Goal: Task Accomplishment & Management: Manage account settings

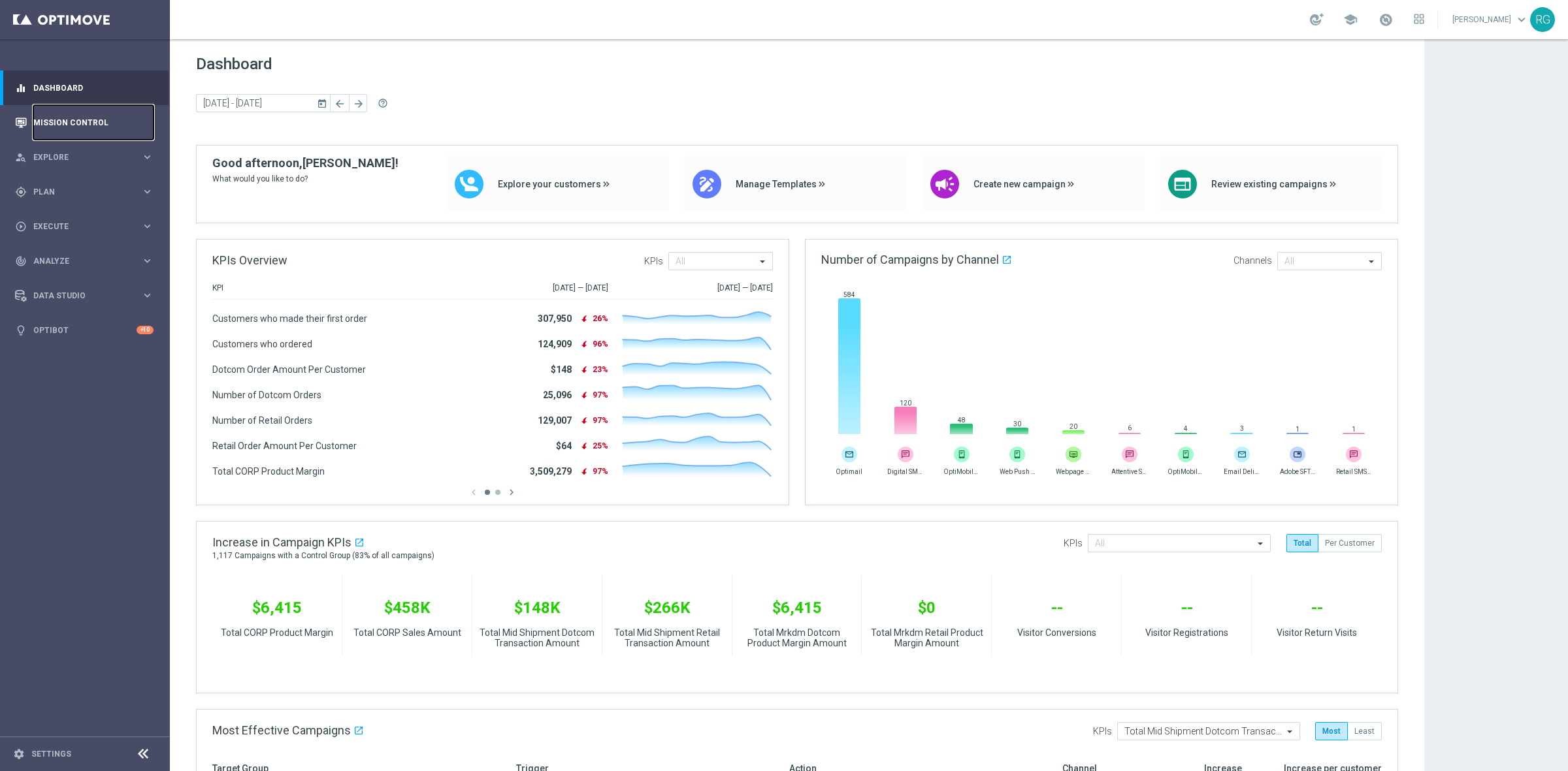
click at [73, 124] on link "Mission Control" at bounding box center [94, 122] width 120 height 34
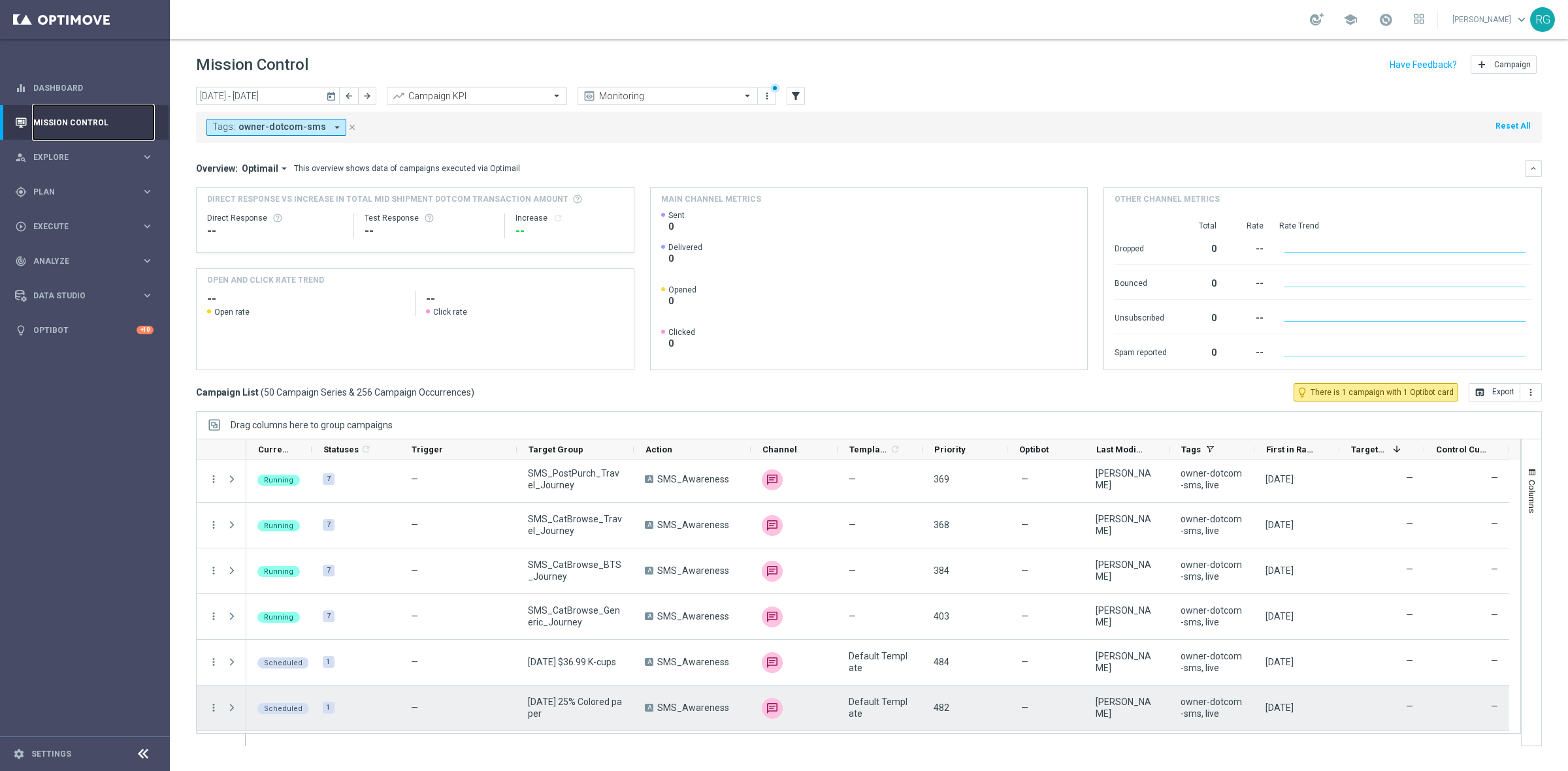
scroll to position [2012, 0]
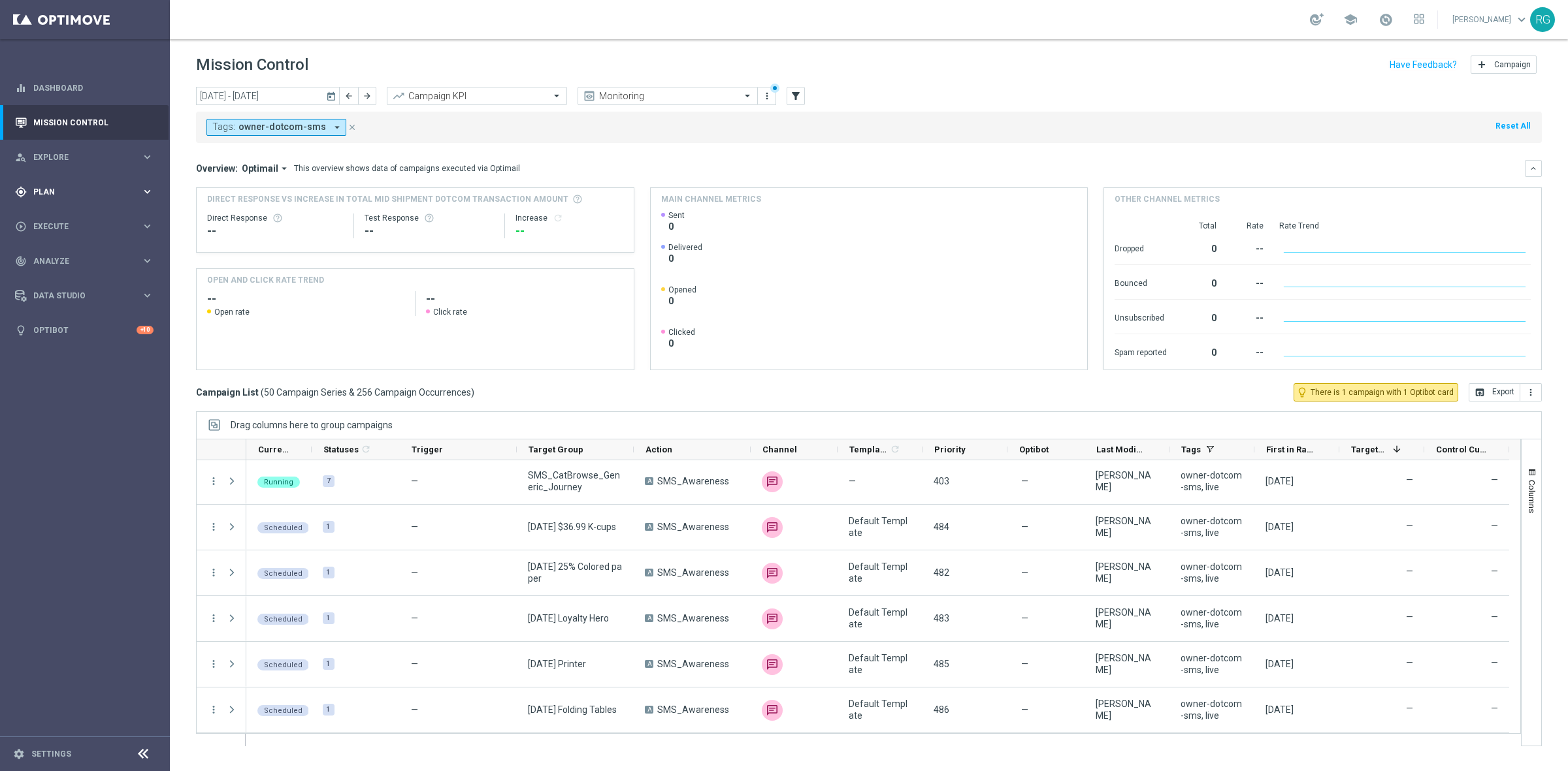
click at [49, 189] on span "Plan" at bounding box center [87, 191] width 108 height 8
click at [59, 216] on link "Target Groups" at bounding box center [85, 218] width 102 height 11
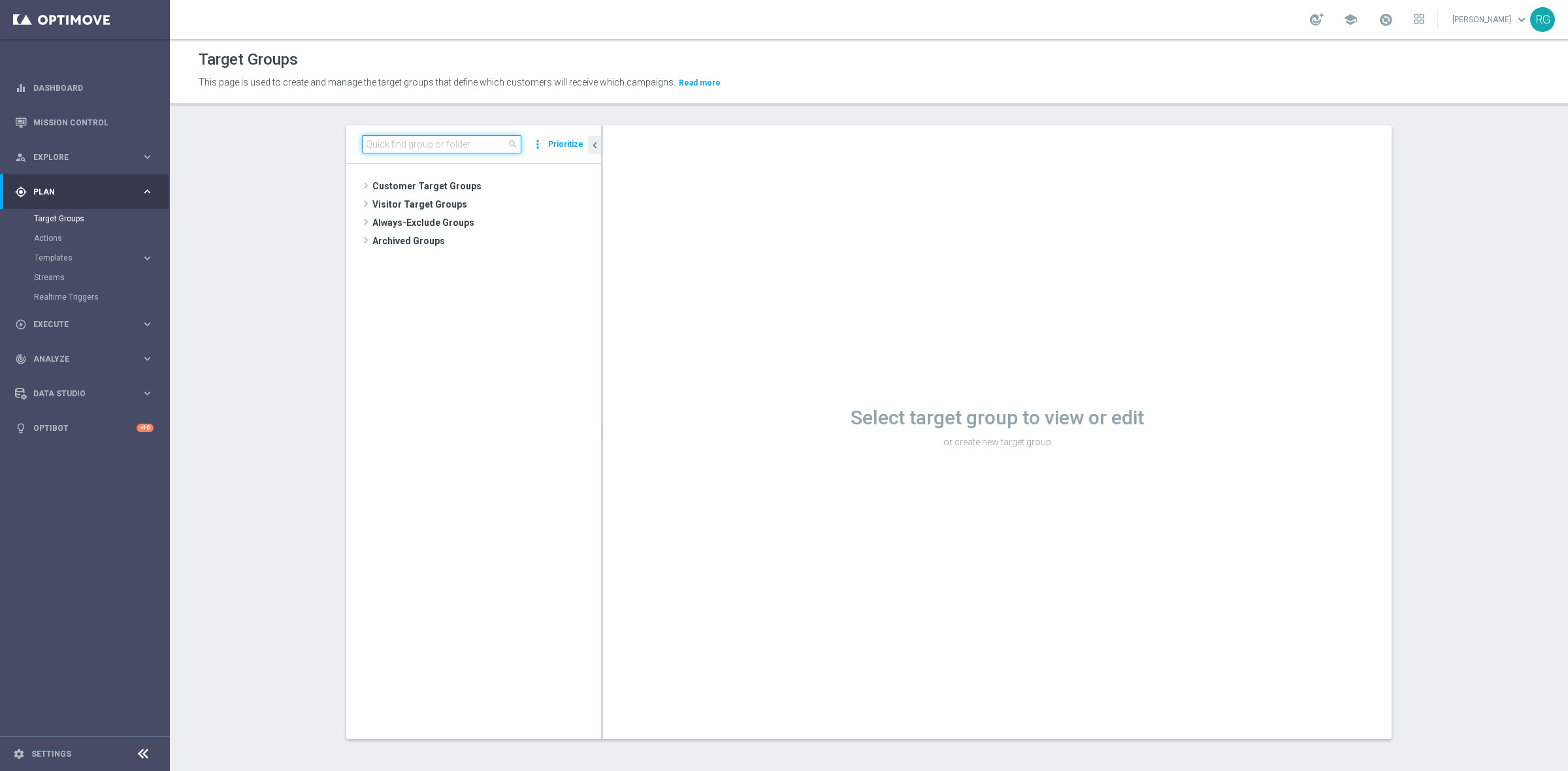
click at [438, 142] on input at bounding box center [441, 144] width 159 height 19
type input "[DATE]"
click at [446, 247] on span "[DATE] Printer" at bounding box center [497, 242] width 144 height 11
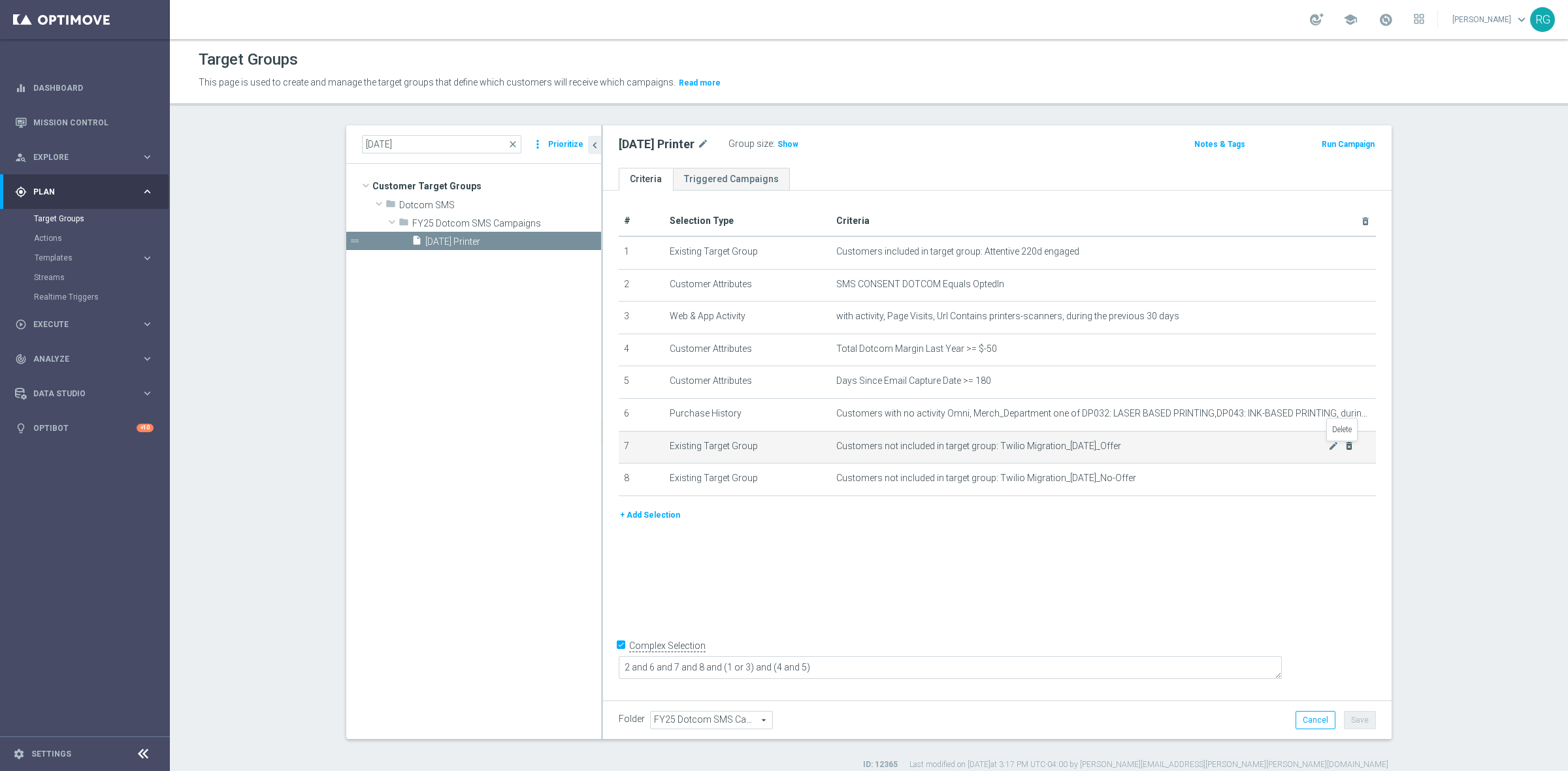
click at [1344, 449] on icon "delete_forever" at bounding box center [1349, 445] width 11 height 11
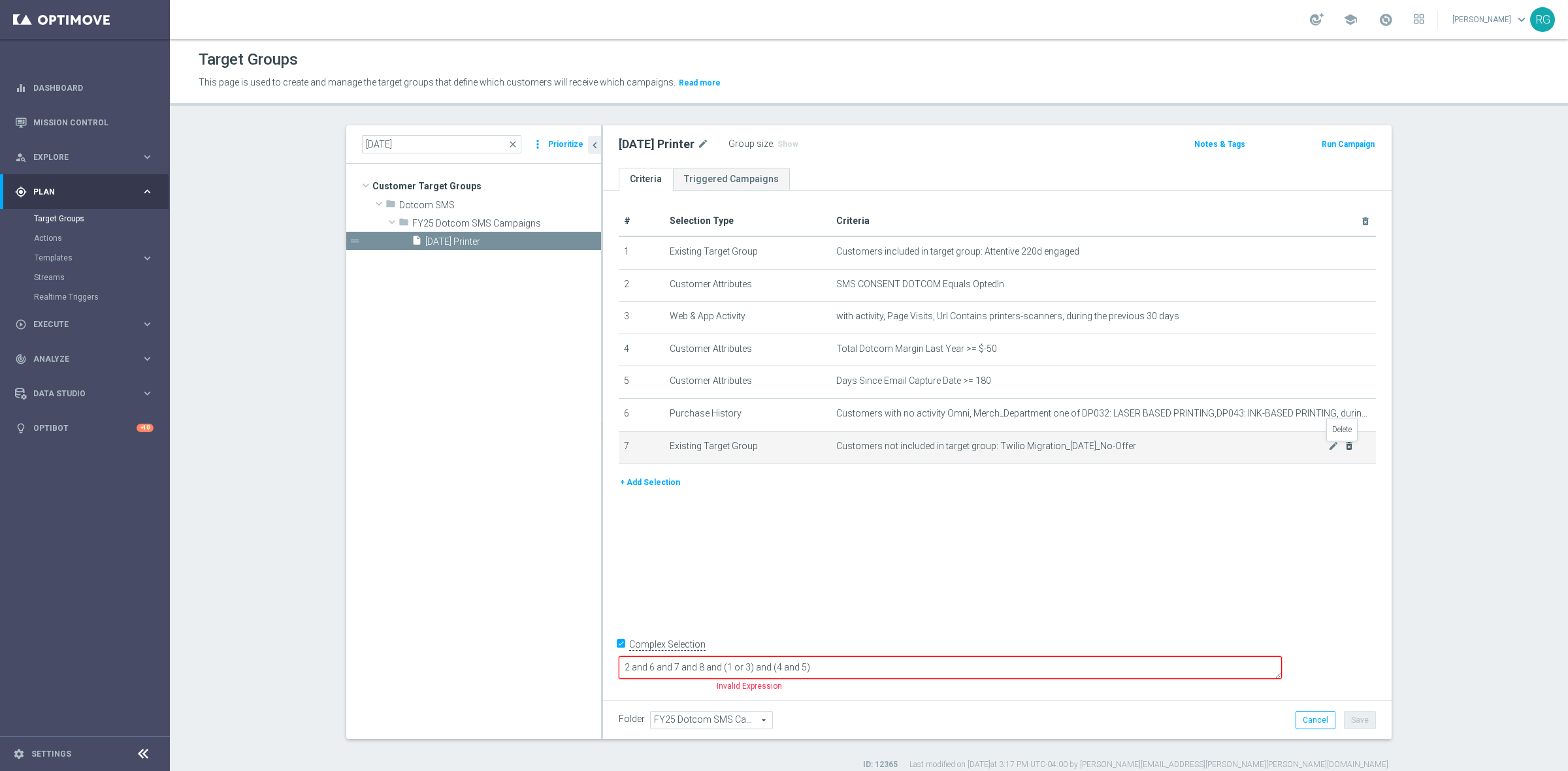
click at [1344, 447] on icon "delete_forever" at bounding box center [1349, 445] width 11 height 11
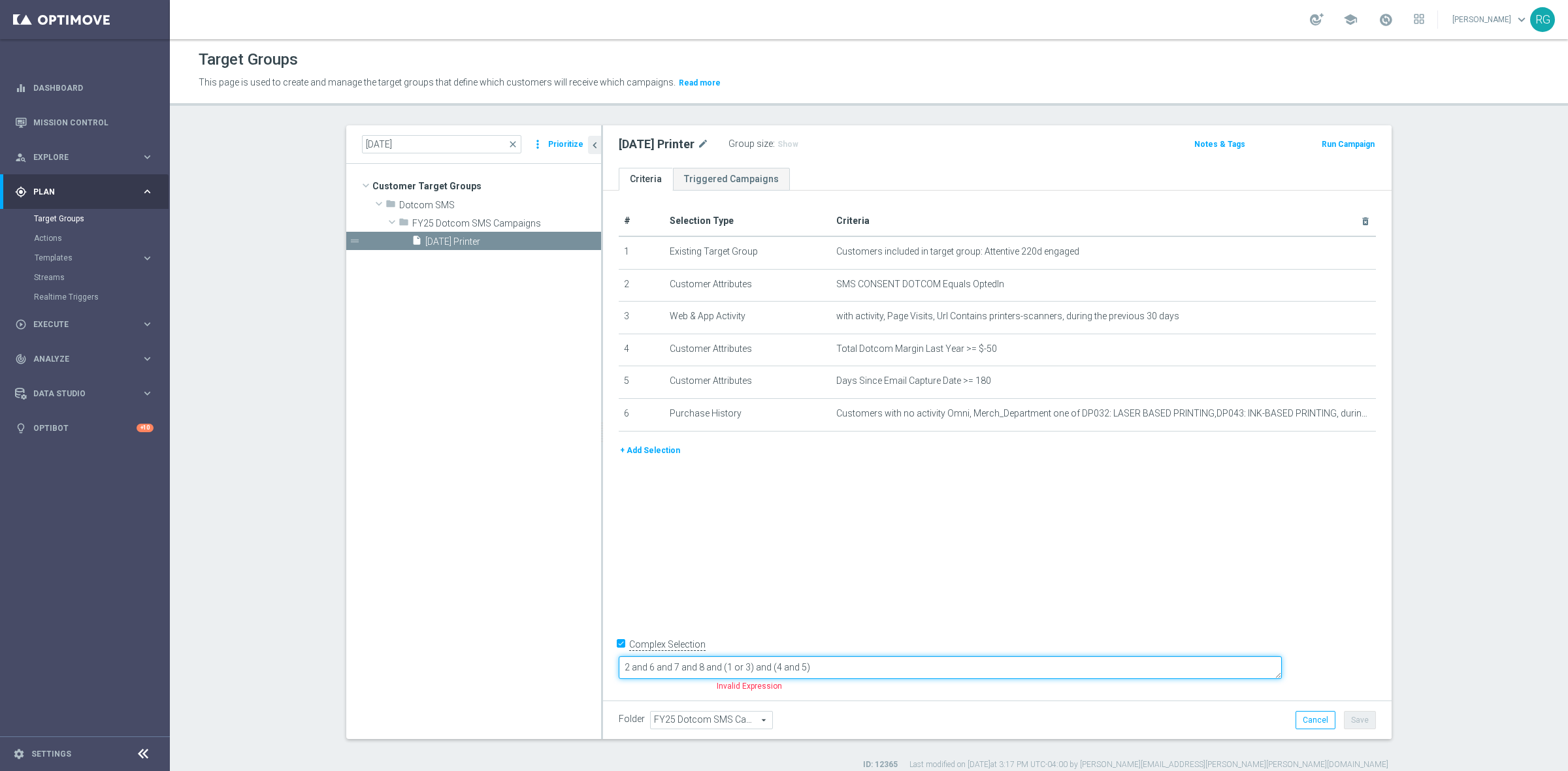
click at [792, 664] on textarea "2 and 6 and 7 and 8 and (1 or 3) and (4 and 5)" at bounding box center [950, 667] width 663 height 23
type textarea "2 and 6 and (1 or 3) and (4 and 5)"
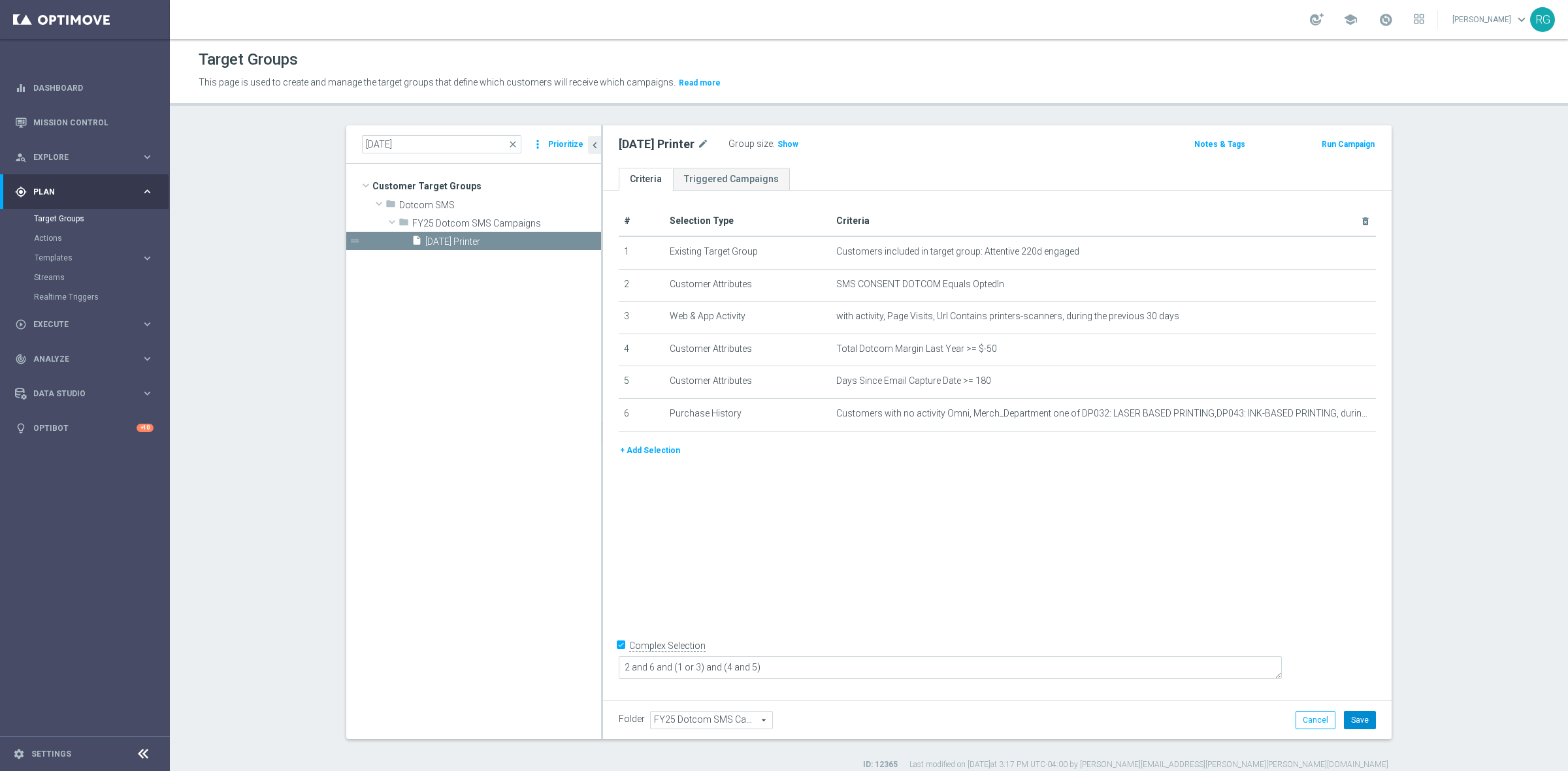
click at [1359, 722] on button "Save" at bounding box center [1359, 720] width 32 height 19
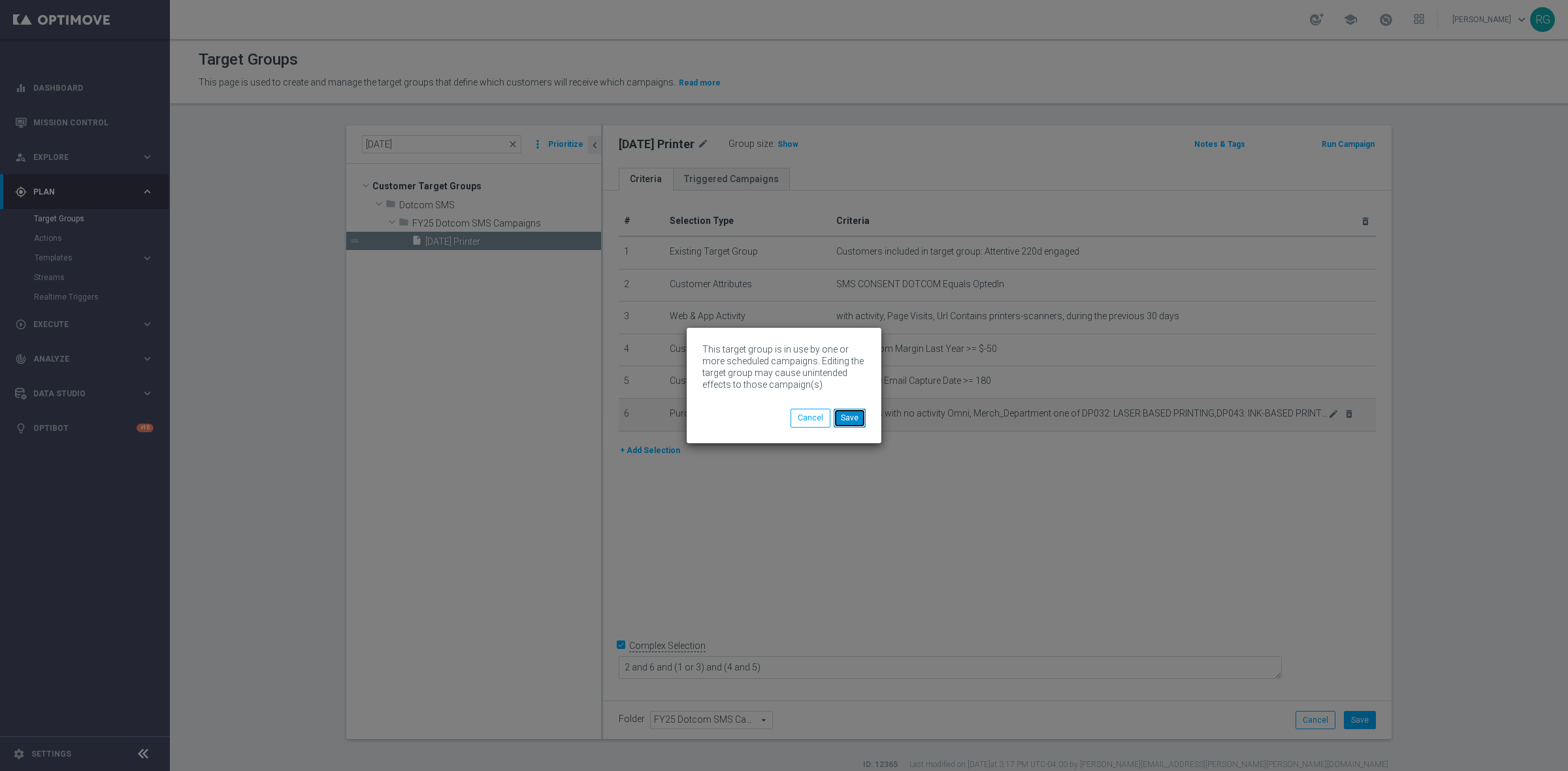
click at [857, 416] on button "Save" at bounding box center [849, 418] width 32 height 19
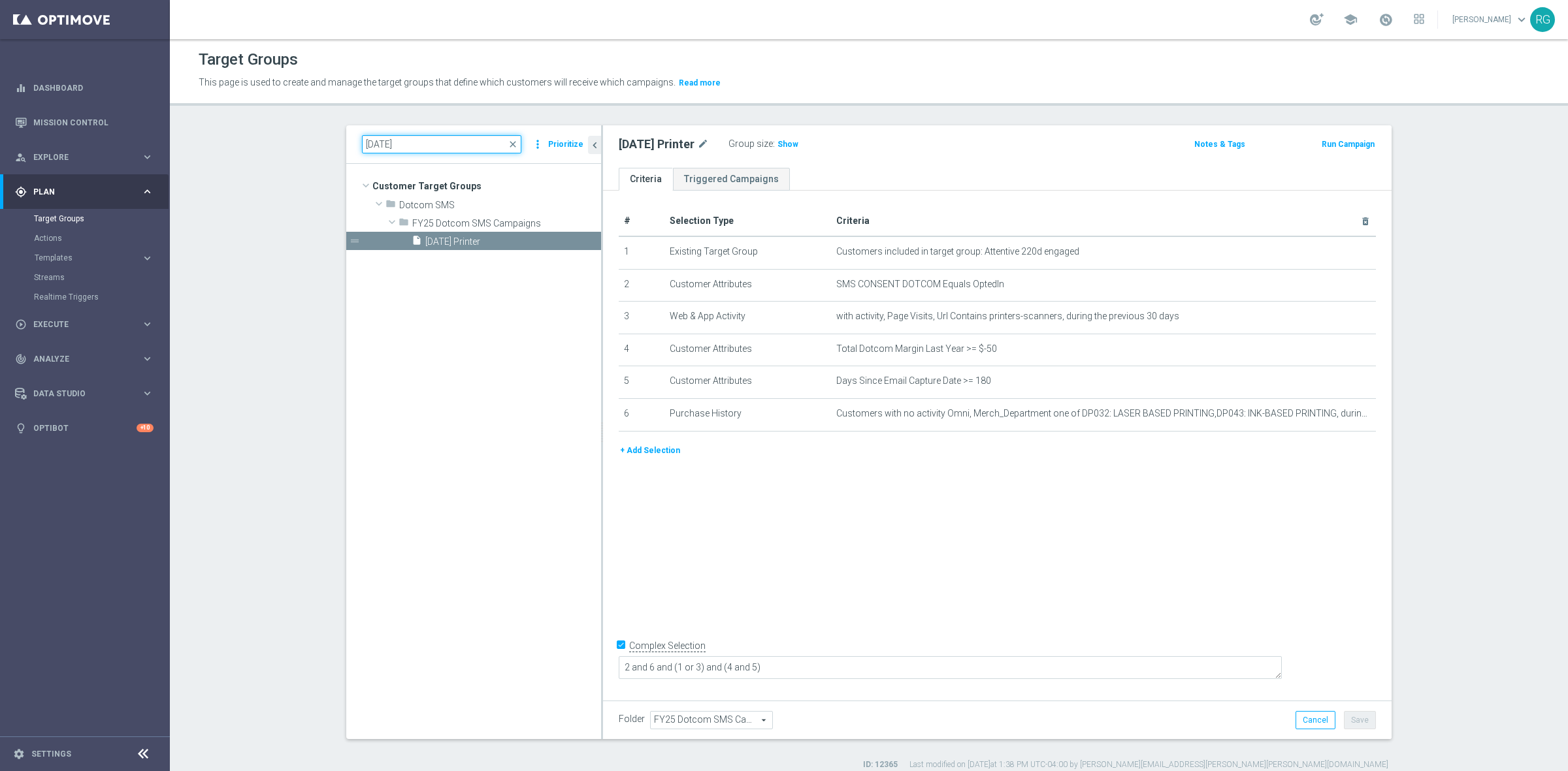
click at [379, 143] on input "[DATE]" at bounding box center [441, 144] width 159 height 19
type input "[DATE]"
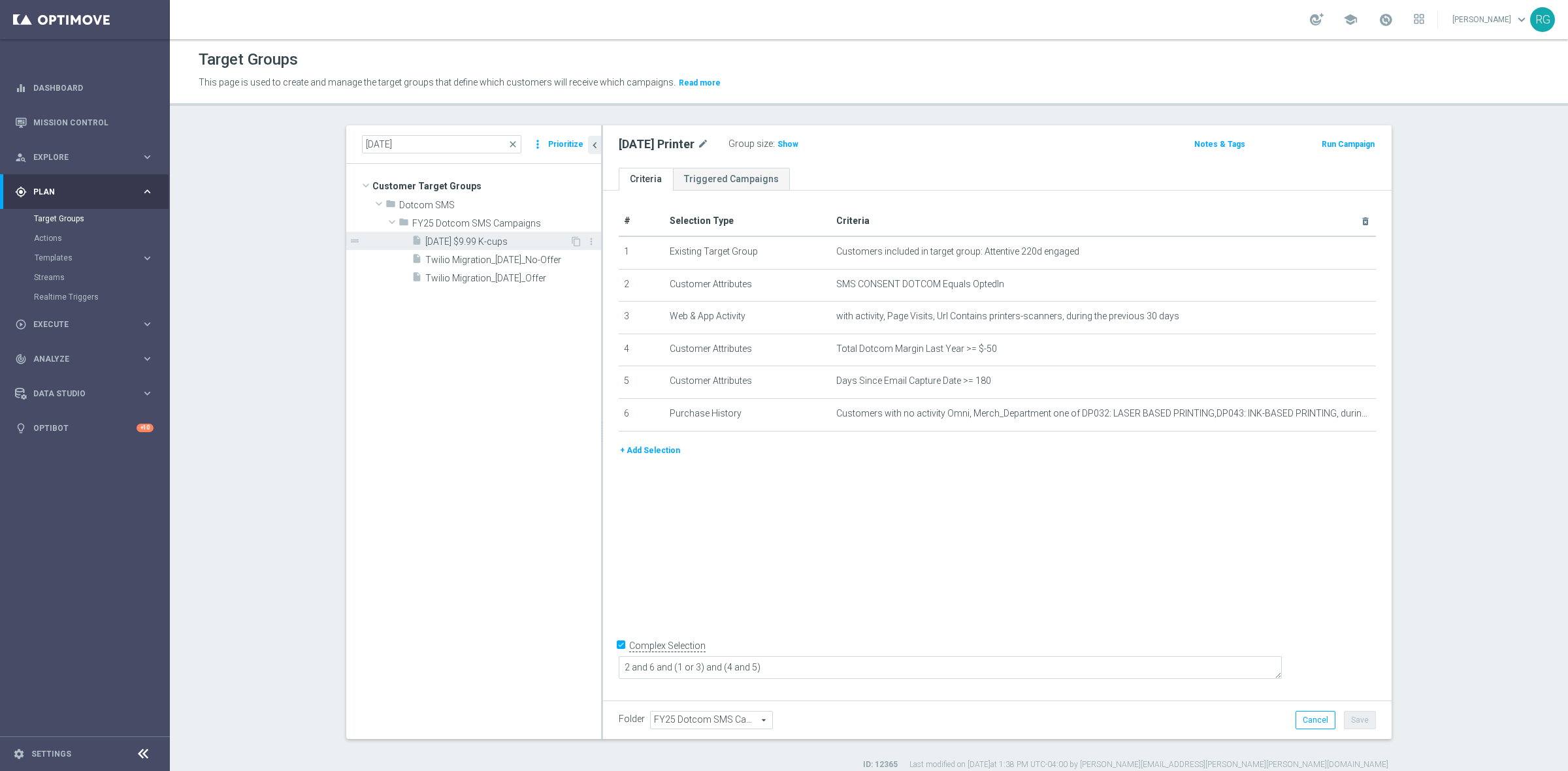
click at [477, 241] on span "[DATE] $9.99 K-cups" at bounding box center [497, 242] width 144 height 11
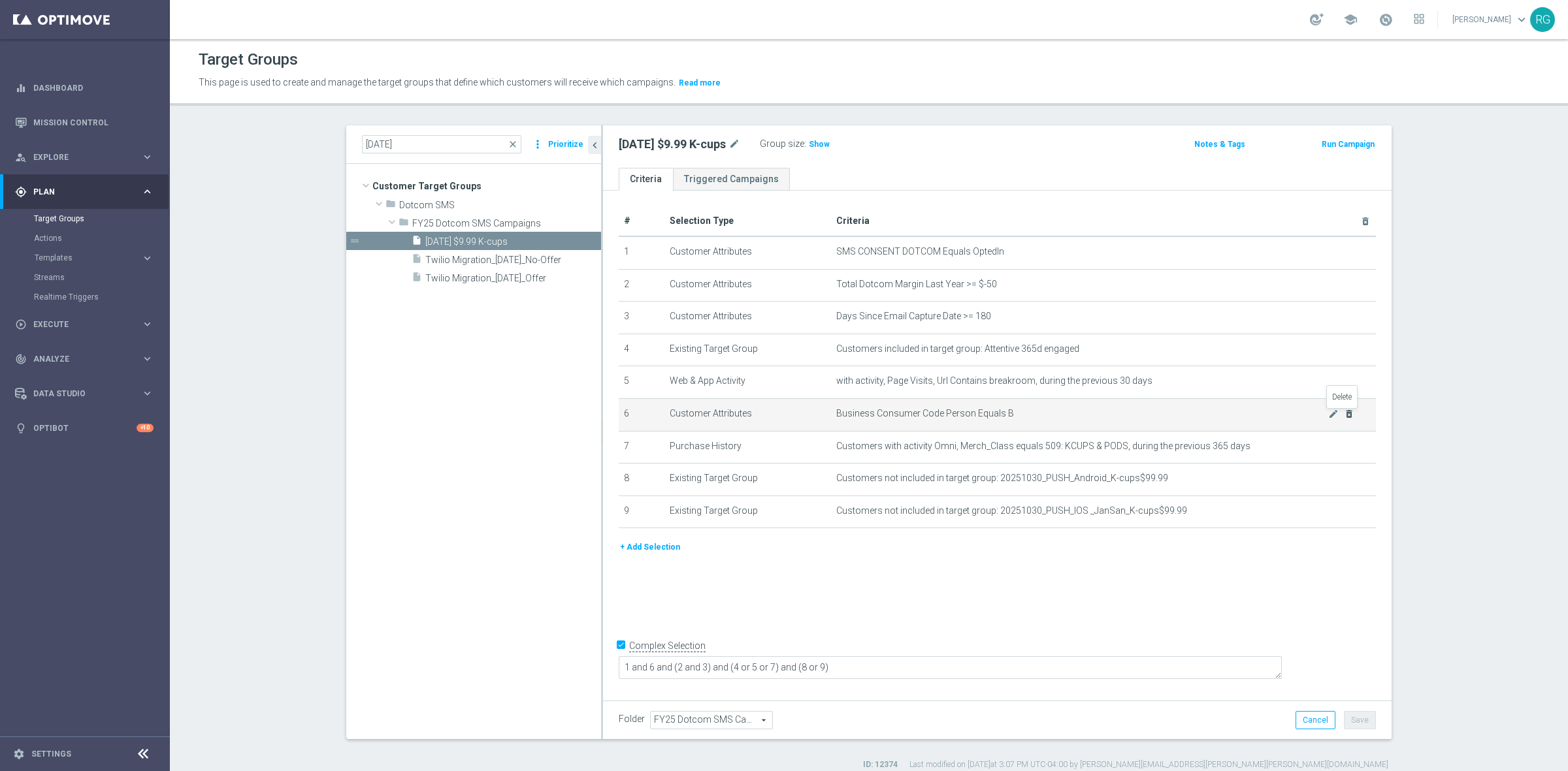
click at [1344, 413] on icon "delete_forever" at bounding box center [1349, 414] width 11 height 11
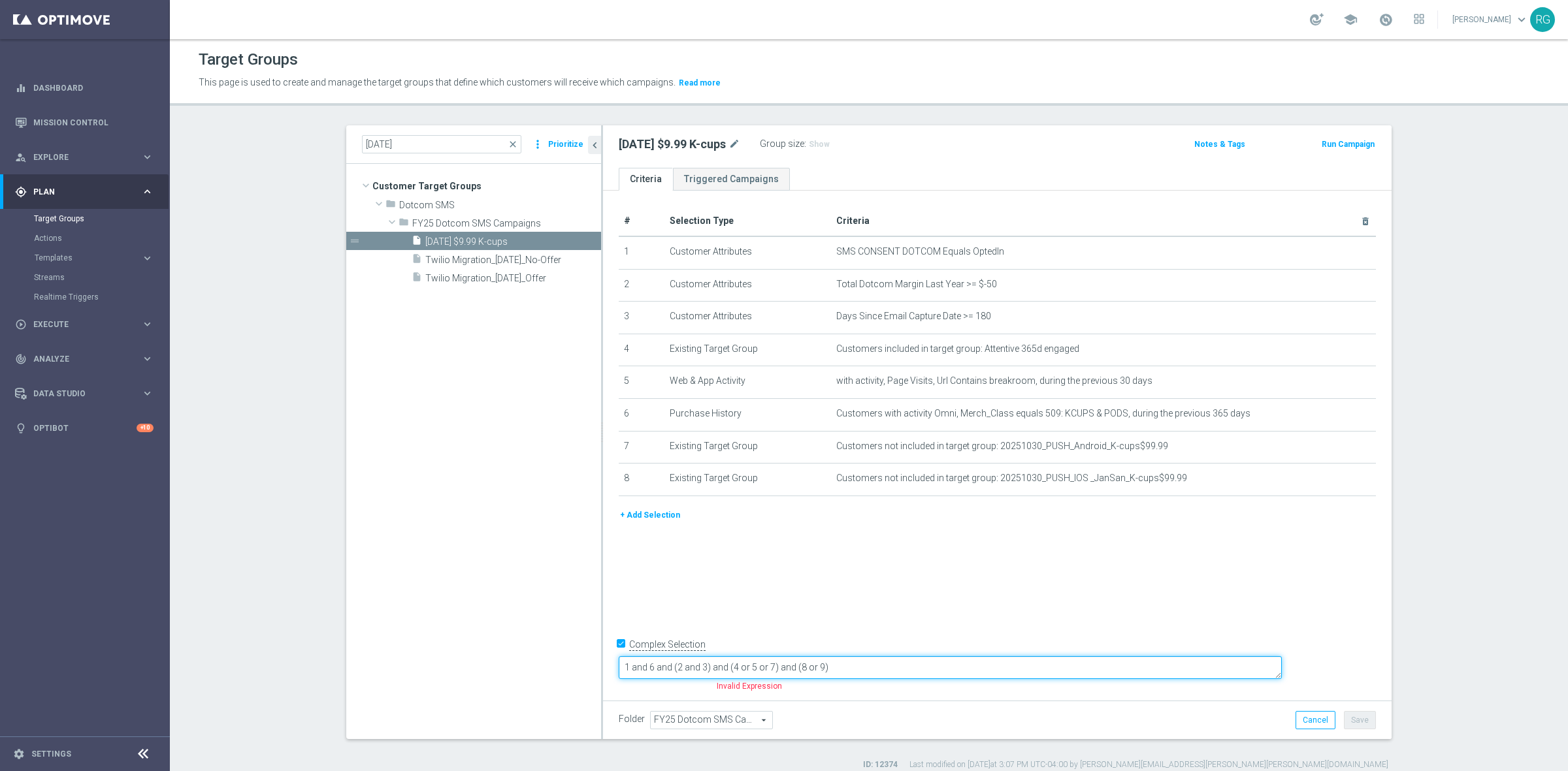
click at [743, 664] on textarea "1 and 6 and (2 and 3) and (4 or 5 or 7) and (8 or 9)" at bounding box center [950, 667] width 663 height 23
click at [731, 670] on textarea "1 and (2 and 3) and (4 or 5 or 7) and (8 or 9)" at bounding box center [950, 667] width 663 height 23
click at [860, 665] on textarea "1 and 6 and (2 and 3) and (4 or 5 or 7) and (8 or 9)" at bounding box center [950, 667] width 663 height 23
click at [873, 669] on textarea "1 and 6 and (2 and 3) and (4 or 5) and (8 or 9)" at bounding box center [950, 667] width 663 height 23
type textarea "1 and 6 and (2 and 3) and (4 or 5) and (7 or 8)"
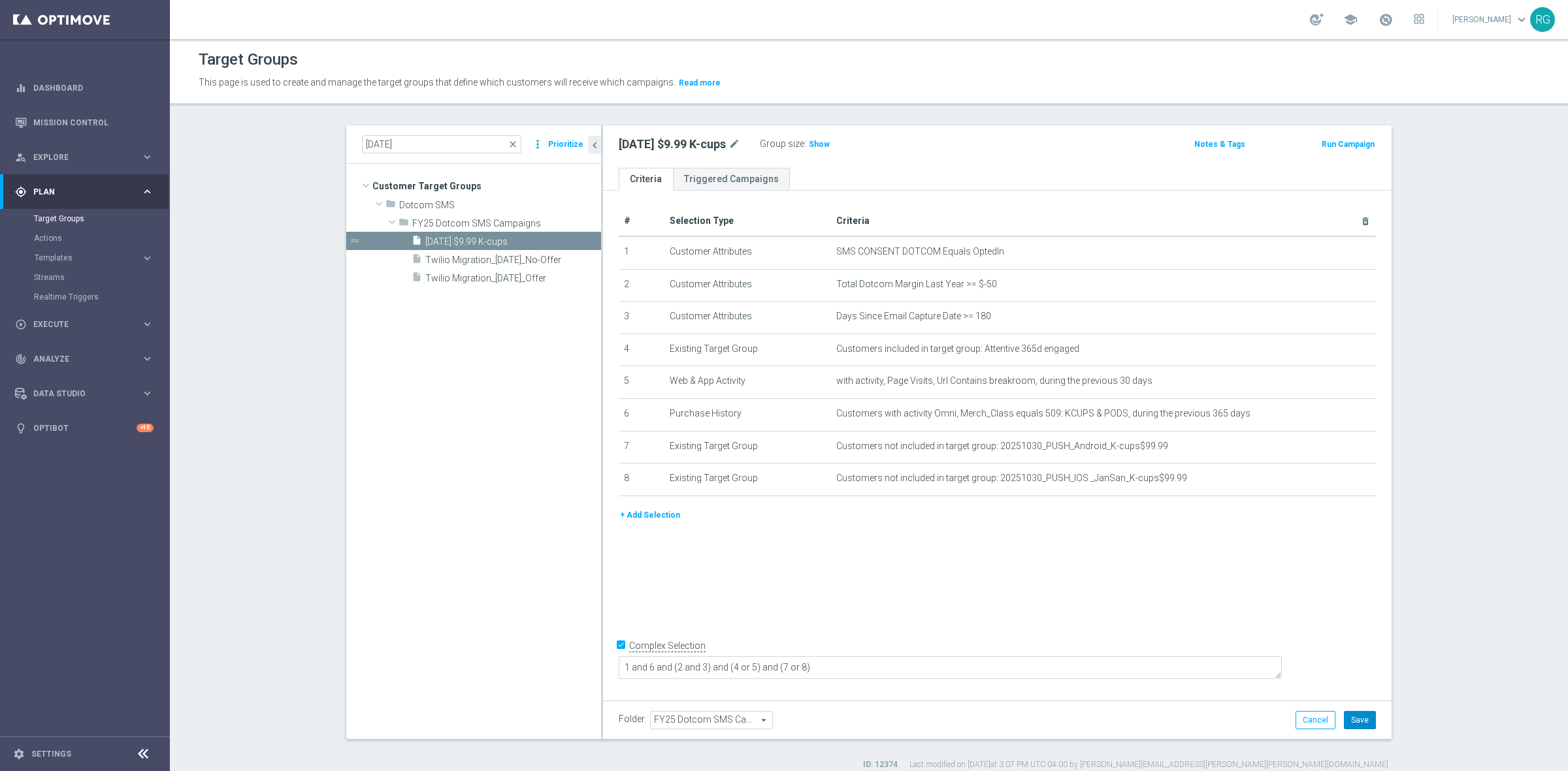
click at [1363, 720] on button "Save" at bounding box center [1359, 720] width 32 height 19
click at [737, 64] on div "Target Groups" at bounding box center [869, 60] width 1341 height 26
drag, startPoint x: 382, startPoint y: 146, endPoint x: 534, endPoint y: 127, distance: 153.2
click at [382, 146] on input "[DATE]" at bounding box center [441, 144] width 159 height 19
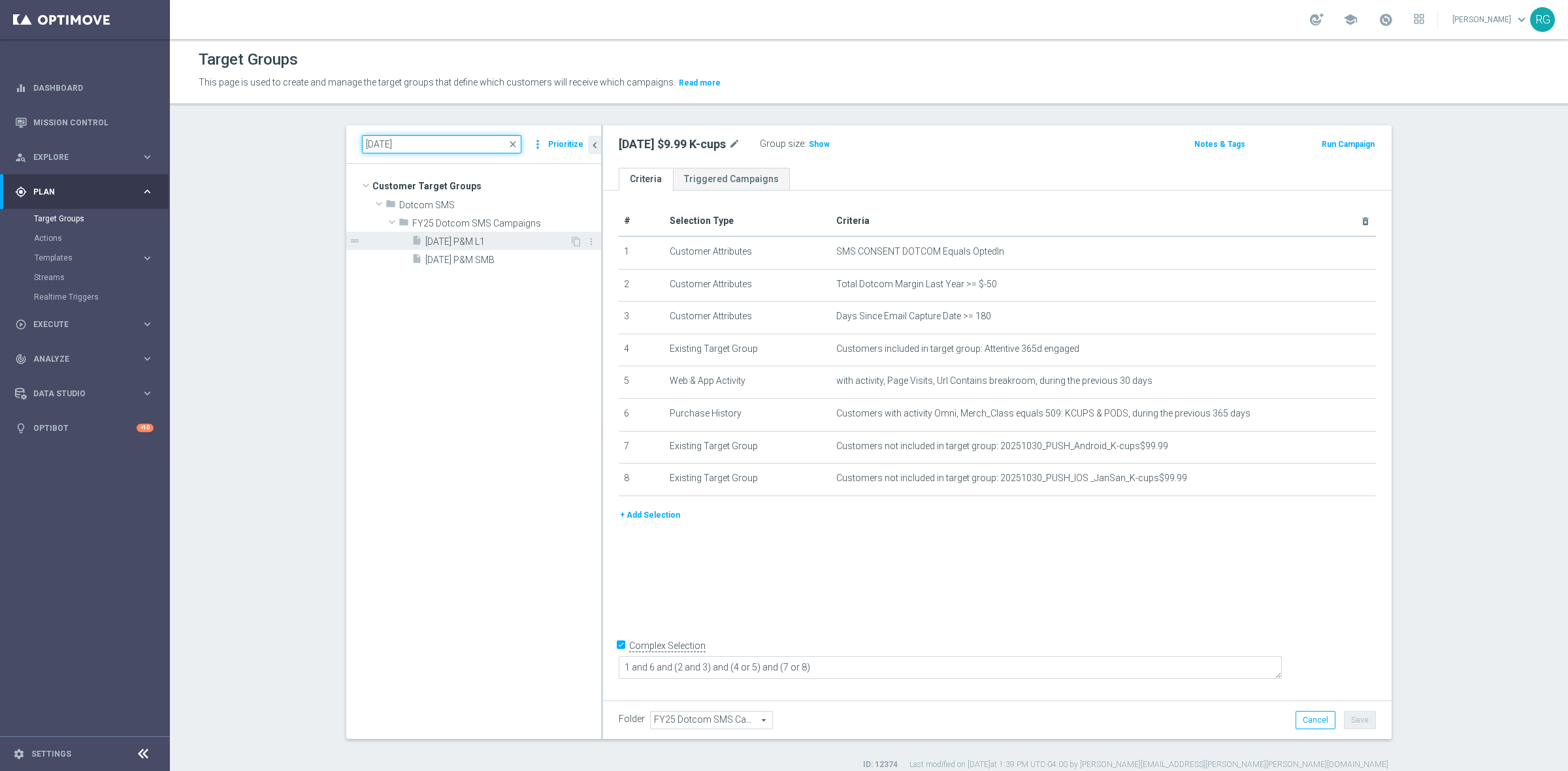
type input "[DATE]"
click at [495, 243] on span "[DATE] P&M L1" at bounding box center [497, 242] width 144 height 11
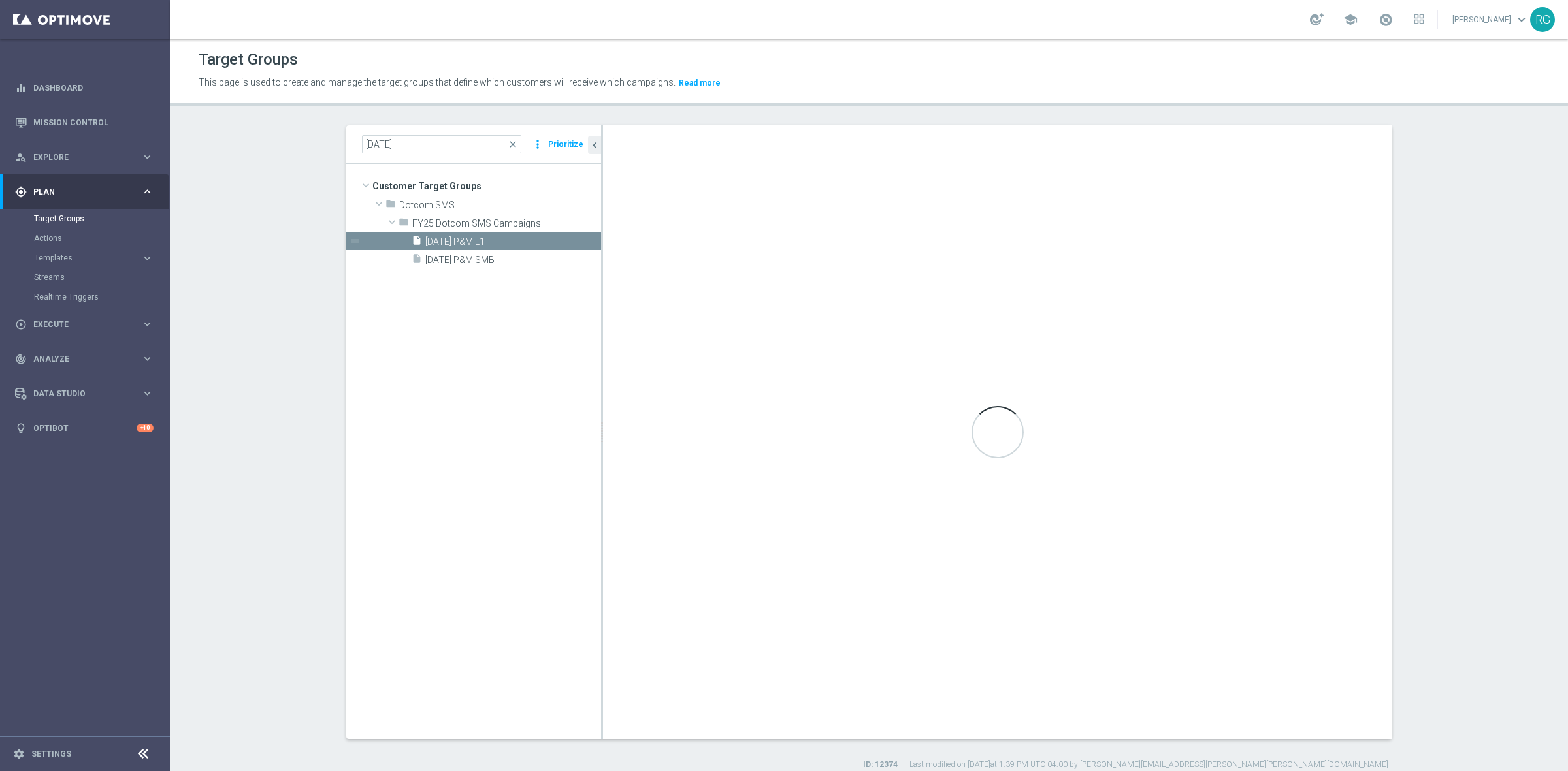
type textarea "1 and 4 and (7 or 8 or 9 or 10) and (11 or 12) and (2 and 3) and (5 or 6)"
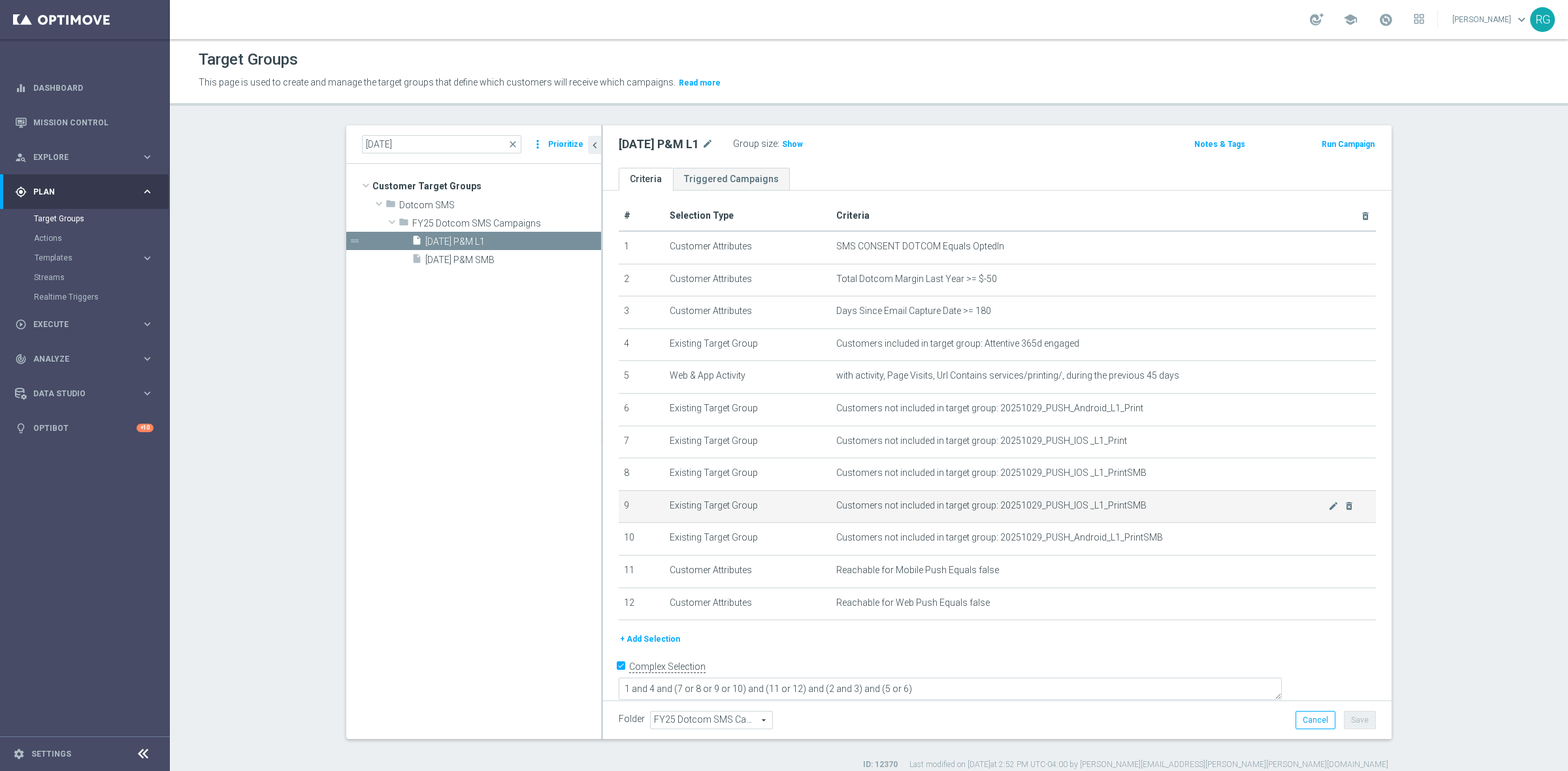
scroll to position [6, 0]
